Goal: Task Accomplishment & Management: Manage account settings

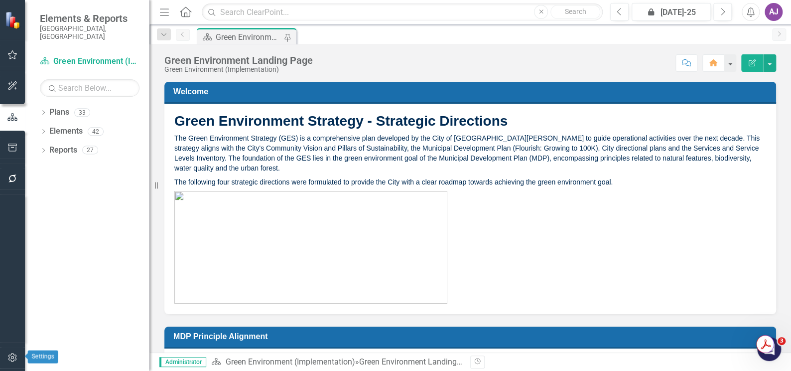
click at [10, 359] on icon "button" at bounding box center [12, 357] width 10 height 8
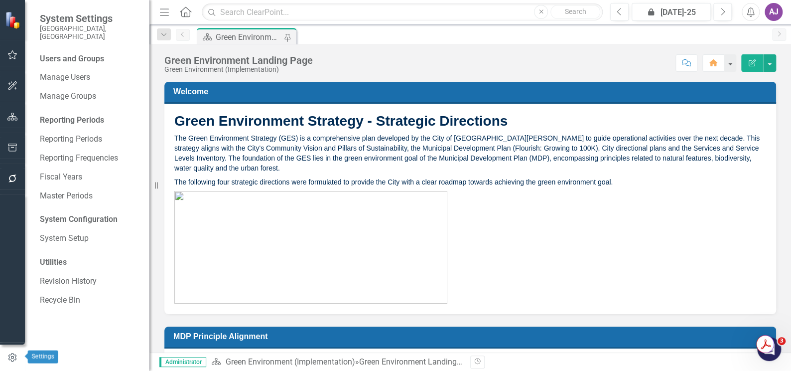
click at [10, 354] on icon "button" at bounding box center [12, 357] width 11 height 9
click at [70, 233] on link "System Setup" at bounding box center [90, 238] width 100 height 11
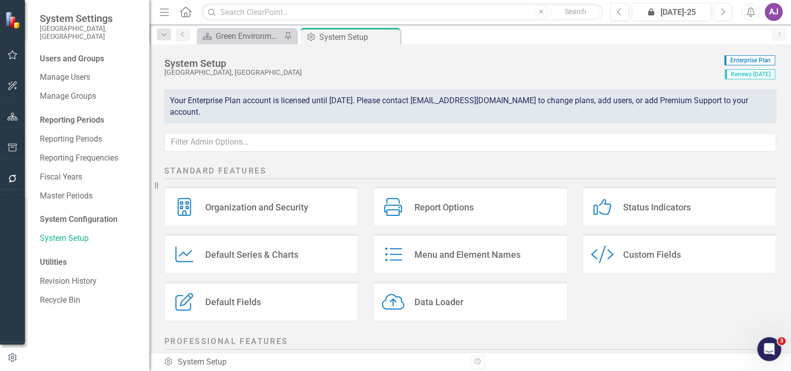
click at [645, 203] on div "Status Indicators" at bounding box center [657, 206] width 68 height 11
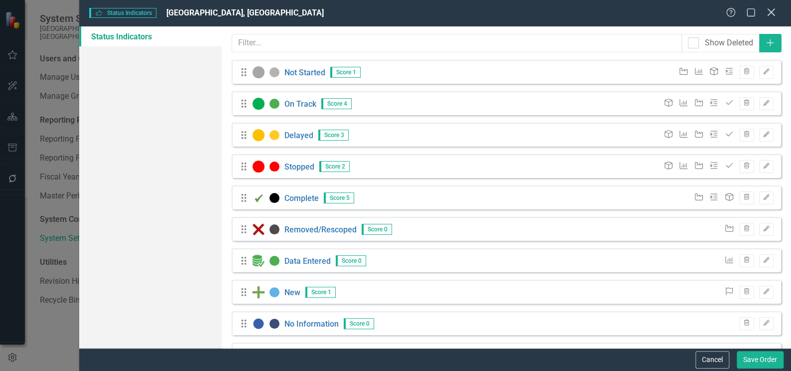
click at [771, 12] on icon at bounding box center [770, 11] width 7 height 7
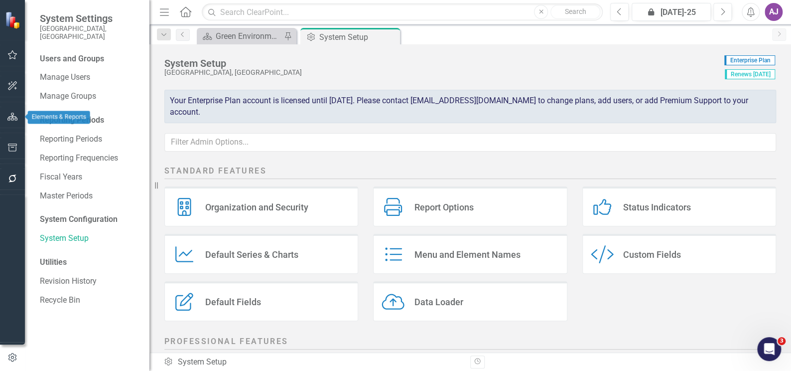
click at [10, 118] on icon "button" at bounding box center [12, 117] width 10 height 8
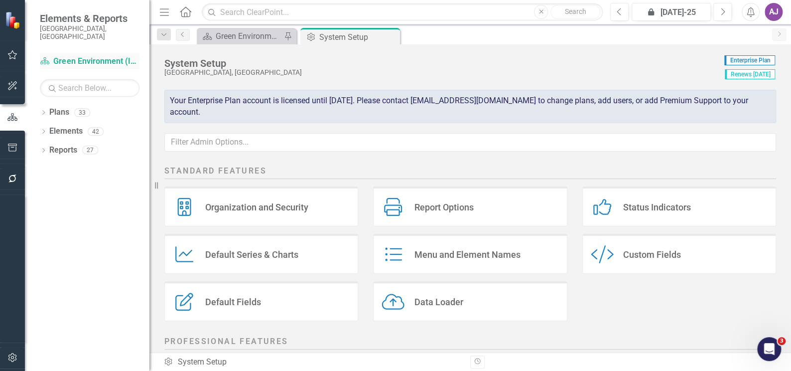
click at [84, 56] on link "Plan Green Environment (Implementation)" at bounding box center [90, 61] width 100 height 11
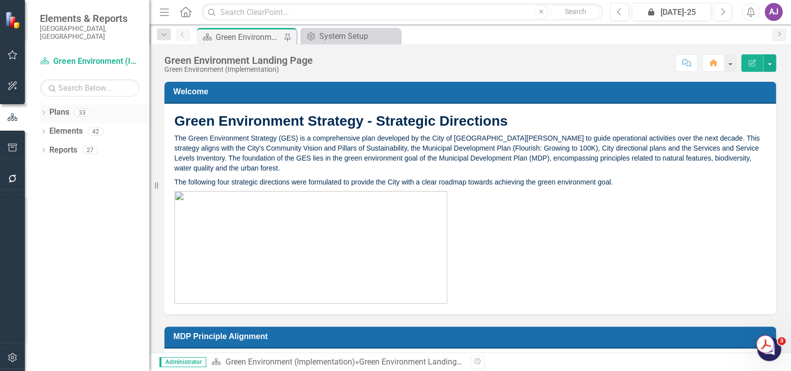
click at [56, 109] on link "Plans" at bounding box center [59, 112] width 20 height 11
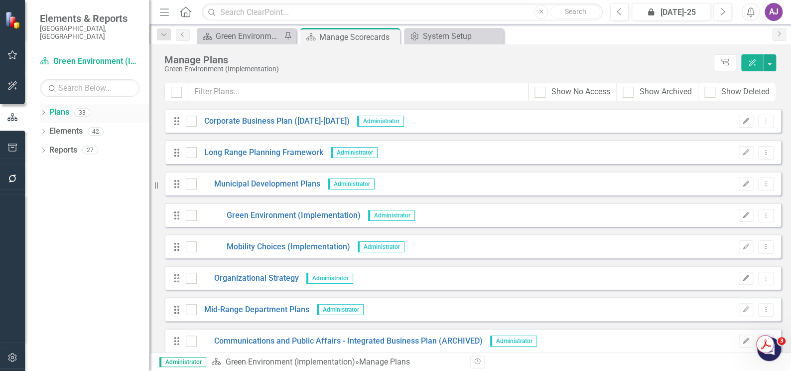
click at [43, 111] on icon "Dropdown" at bounding box center [43, 113] width 7 height 5
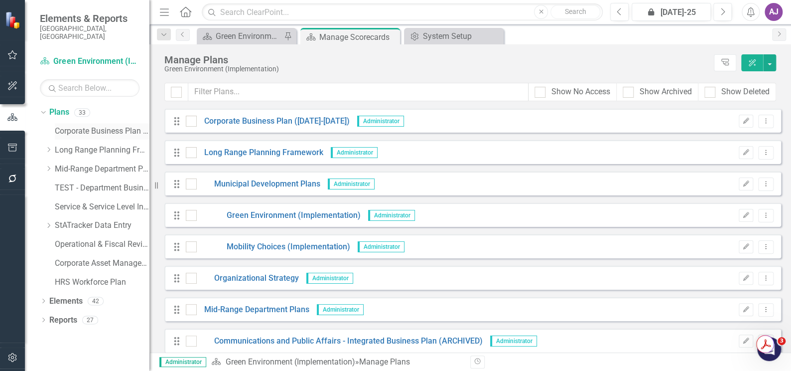
click at [79, 126] on link "Corporate Business Plan ([DATE]-[DATE])" at bounding box center [102, 131] width 95 height 11
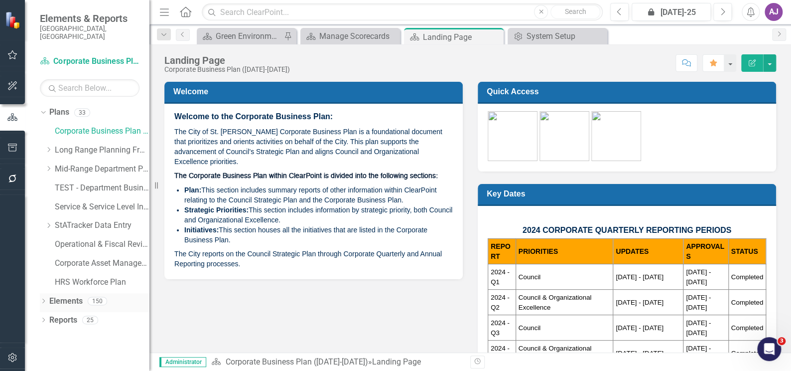
click at [43, 299] on icon at bounding box center [43, 301] width 2 height 4
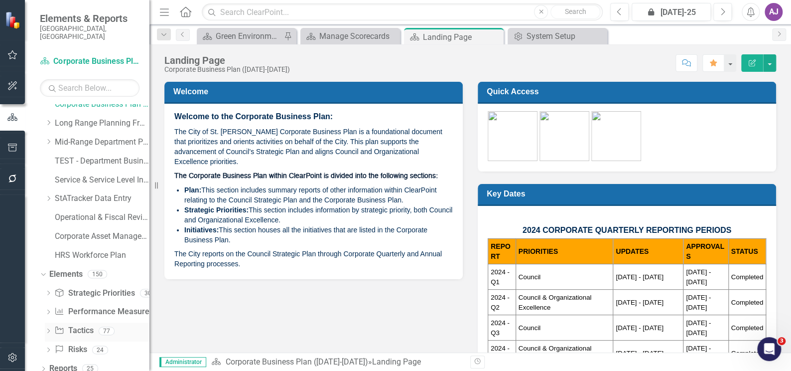
click at [88, 325] on link "Initiative Tactics" at bounding box center [73, 330] width 39 height 11
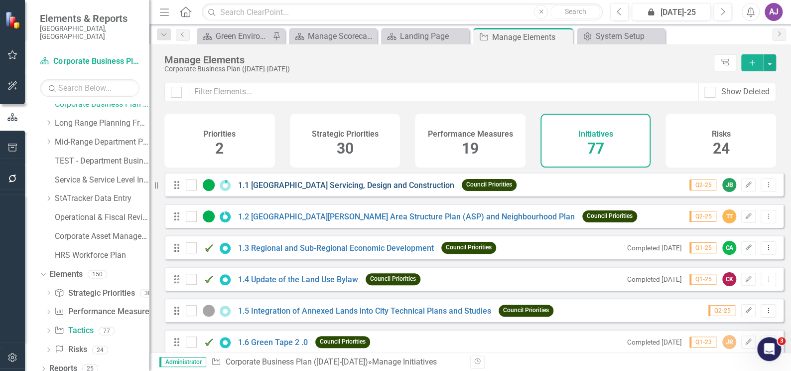
click at [363, 190] on link "1.1 [GEOGRAPHIC_DATA] Servicing, Design and Construction" at bounding box center [346, 184] width 216 height 9
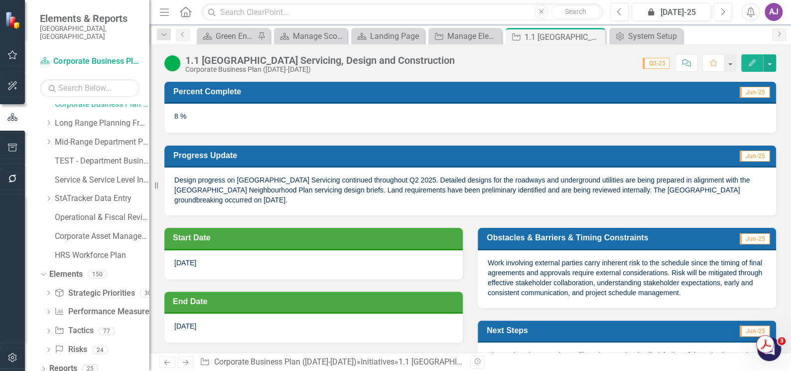
click at [177, 67] on img at bounding box center [172, 63] width 16 height 16
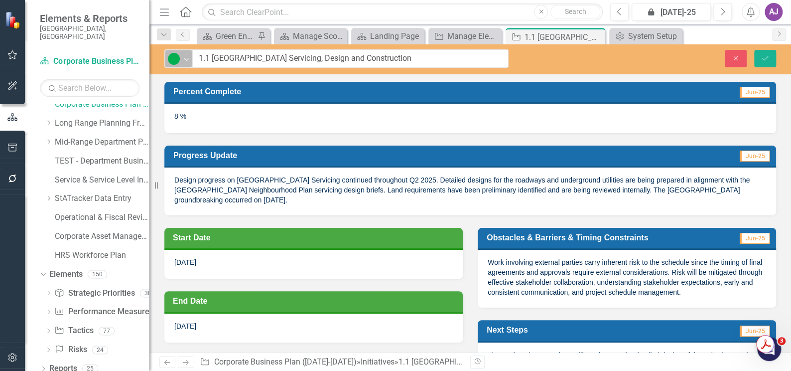
click at [185, 60] on icon "Expand" at bounding box center [187, 59] width 10 height 8
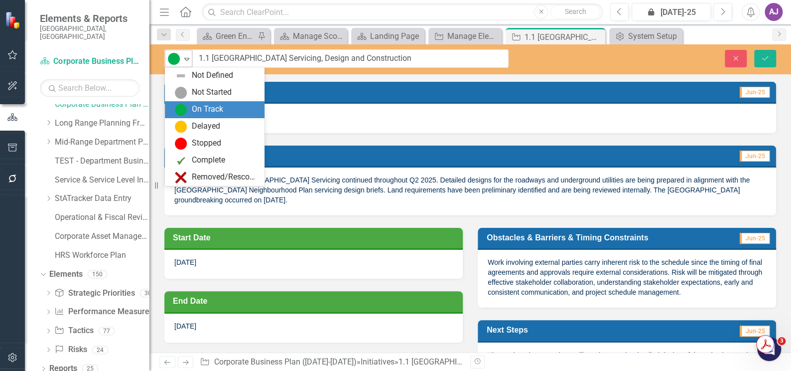
click at [186, 61] on icon "Expand" at bounding box center [187, 59] width 10 height 8
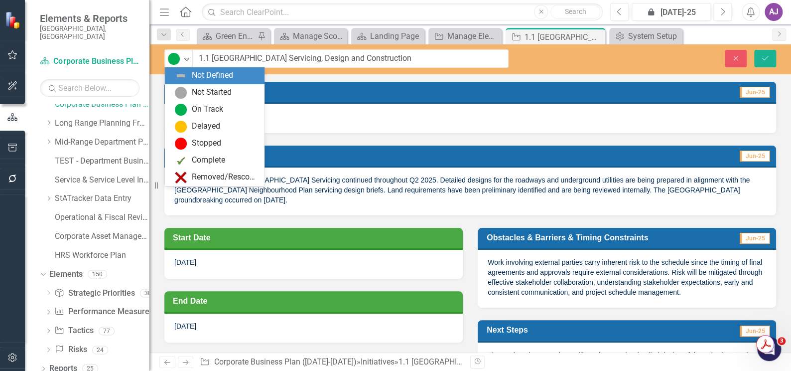
paste input
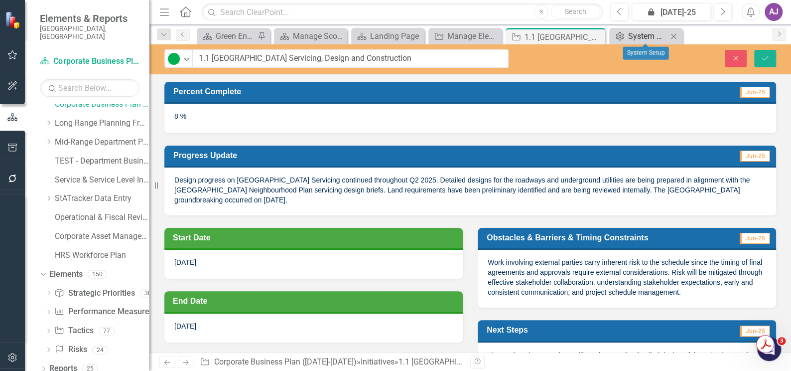
click at [638, 38] on div "System Setup" at bounding box center [647, 36] width 39 height 12
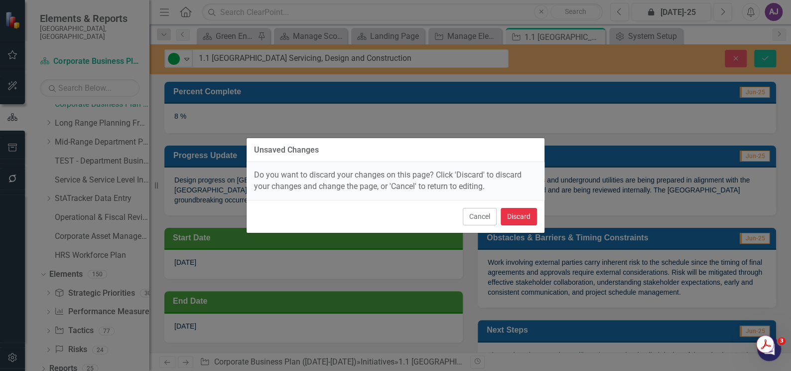
click at [516, 211] on button "Discard" at bounding box center [519, 216] width 36 height 17
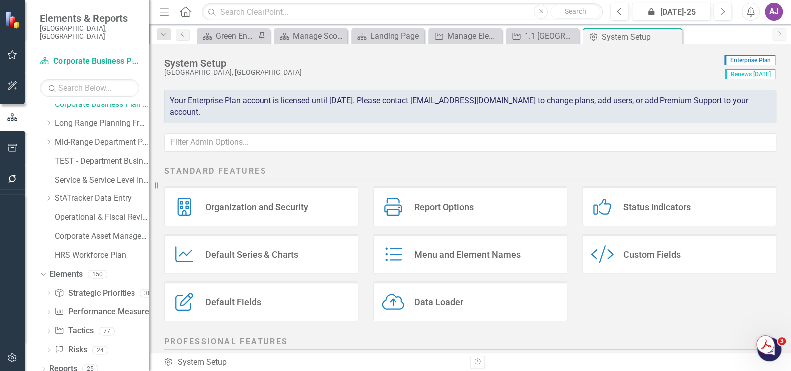
click at [624, 208] on div "Status Indicators" at bounding box center [657, 206] width 68 height 11
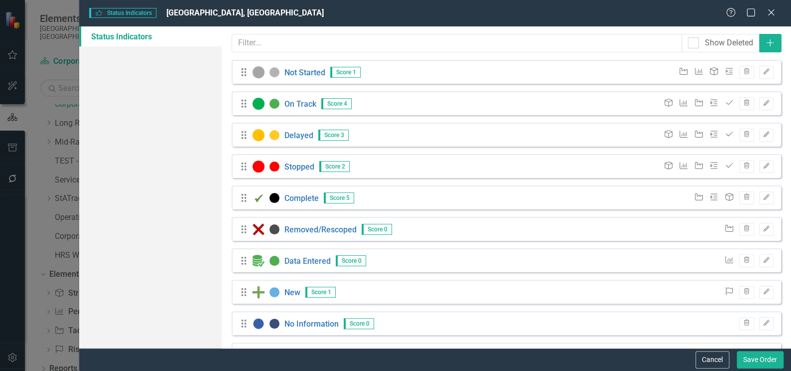
click at [243, 227] on icon "Drag" at bounding box center [244, 229] width 13 height 10
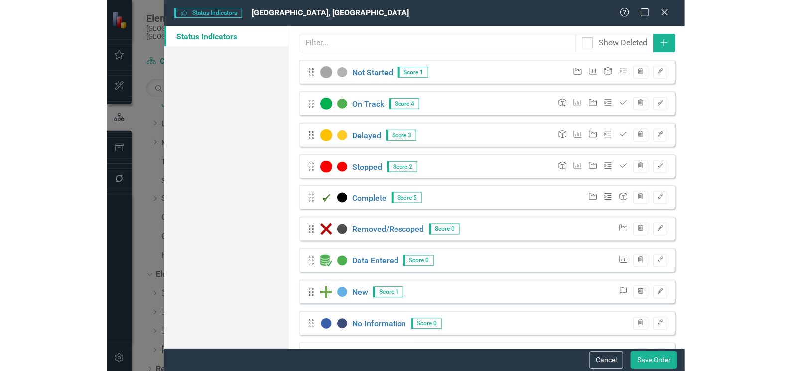
scroll to position [27, 0]
